Goal: Information Seeking & Learning: Learn about a topic

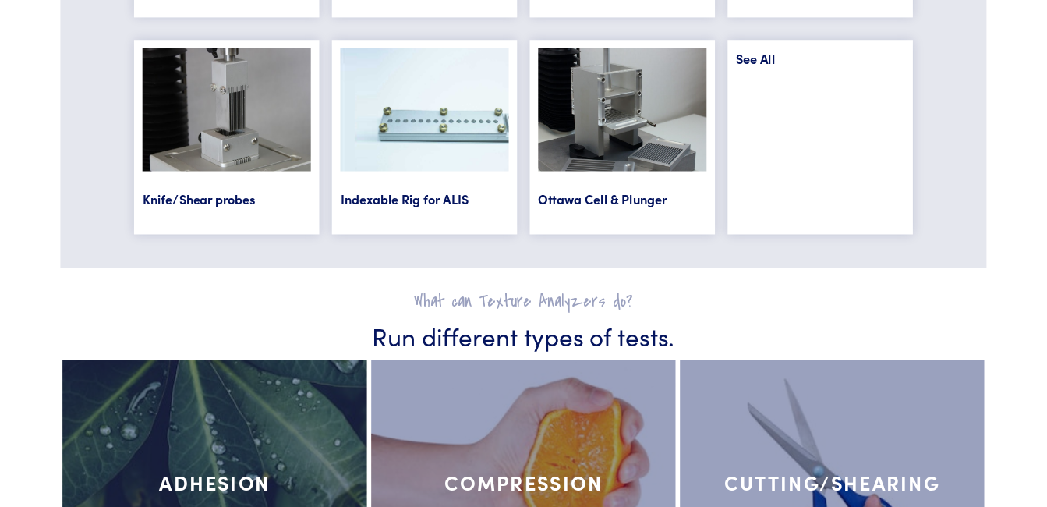
scroll to position [6642, 0]
